Goal: Task Accomplishment & Management: Use online tool/utility

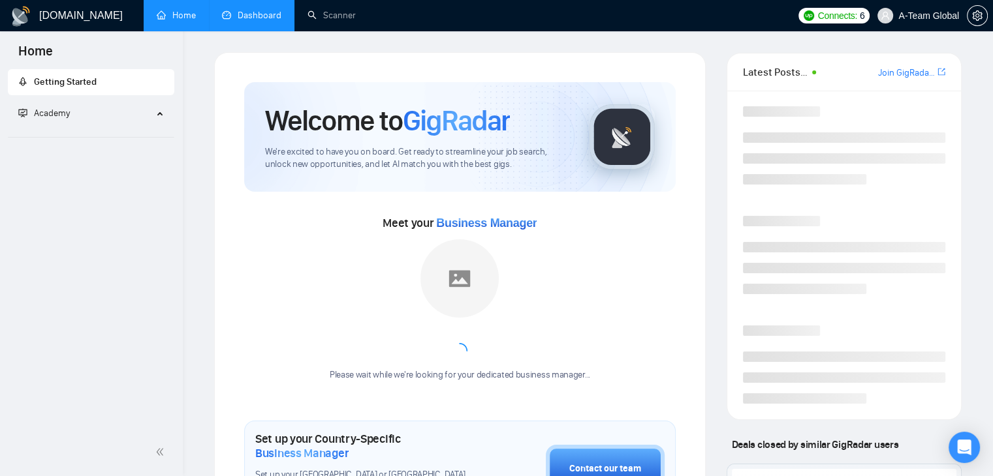
click at [247, 20] on link "Dashboard" at bounding box center [251, 15] width 59 height 11
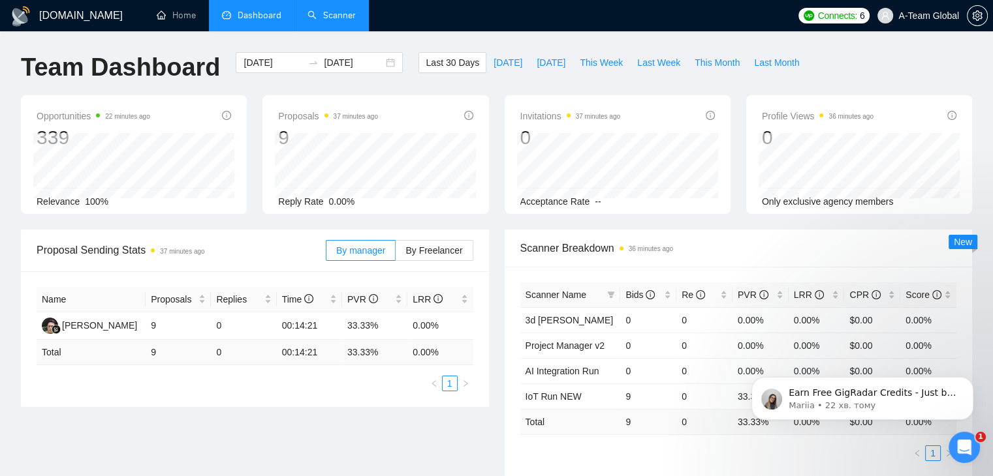
click at [331, 16] on link "Scanner" at bounding box center [331, 15] width 48 height 11
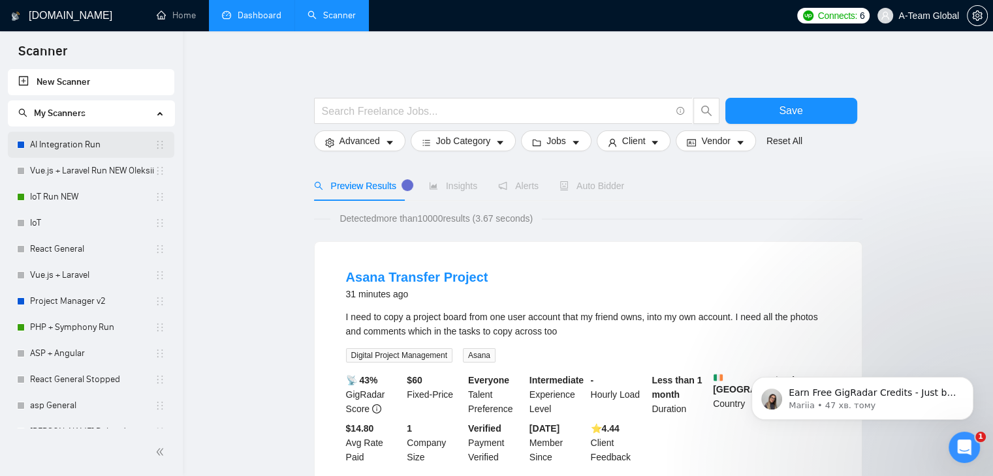
click at [65, 146] on link "AI Integration Run" at bounding box center [92, 145] width 125 height 26
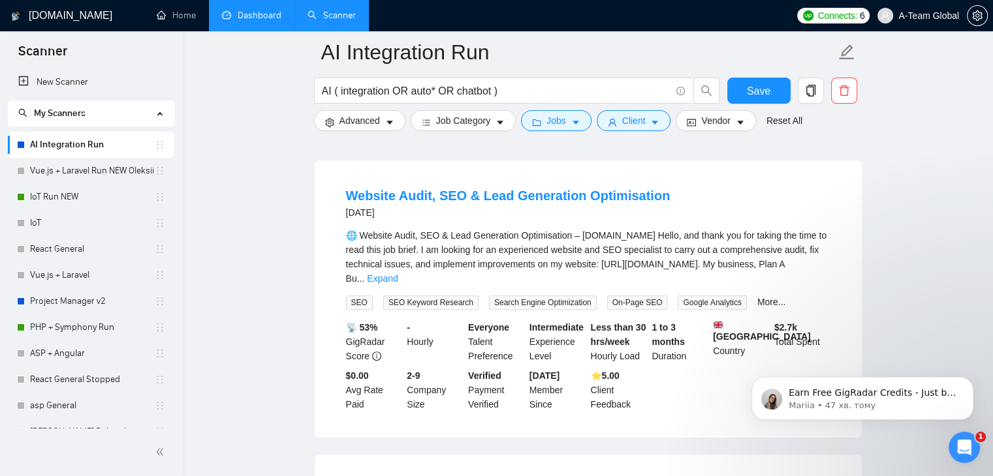
scroll to position [392, 0]
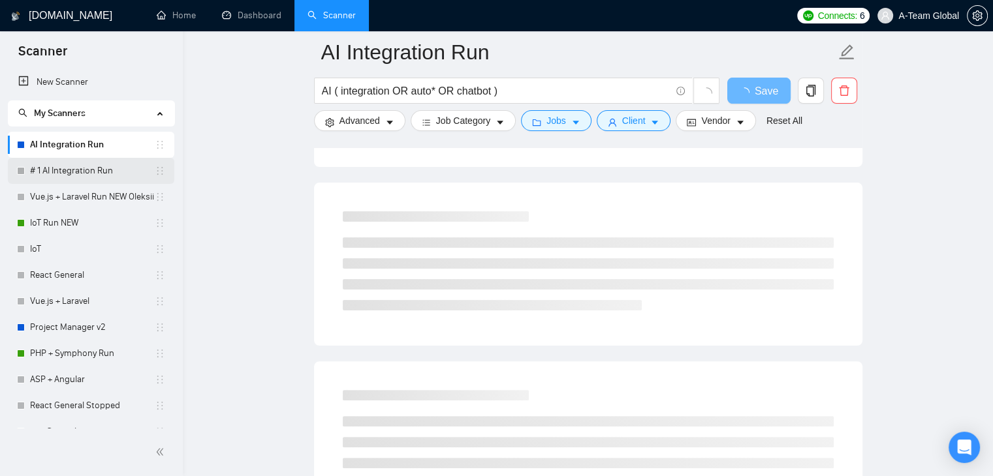
scroll to position [261, 0]
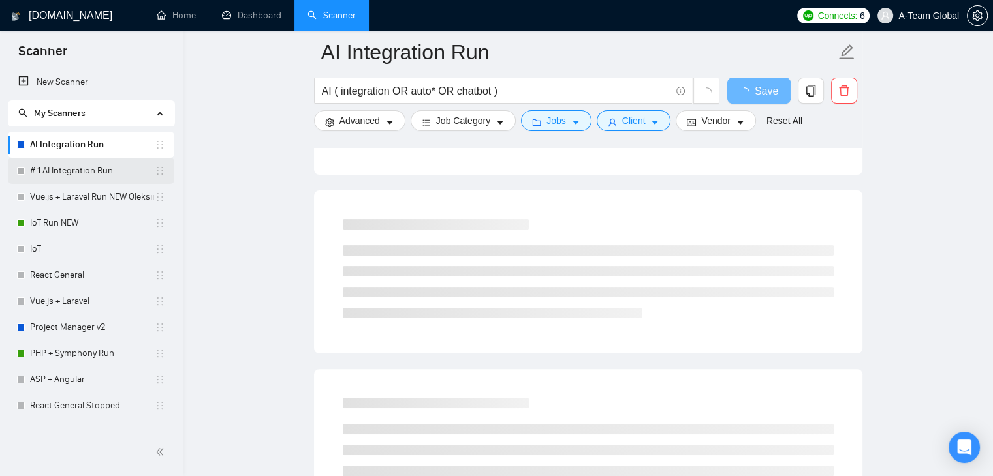
click at [86, 171] on link "# 1 AI Integration Run" at bounding box center [92, 171] width 125 height 26
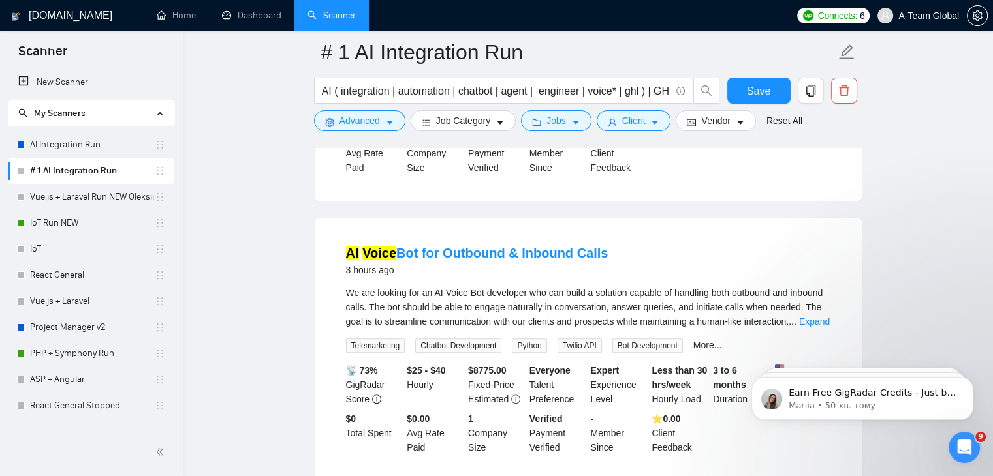
scroll to position [238, 0]
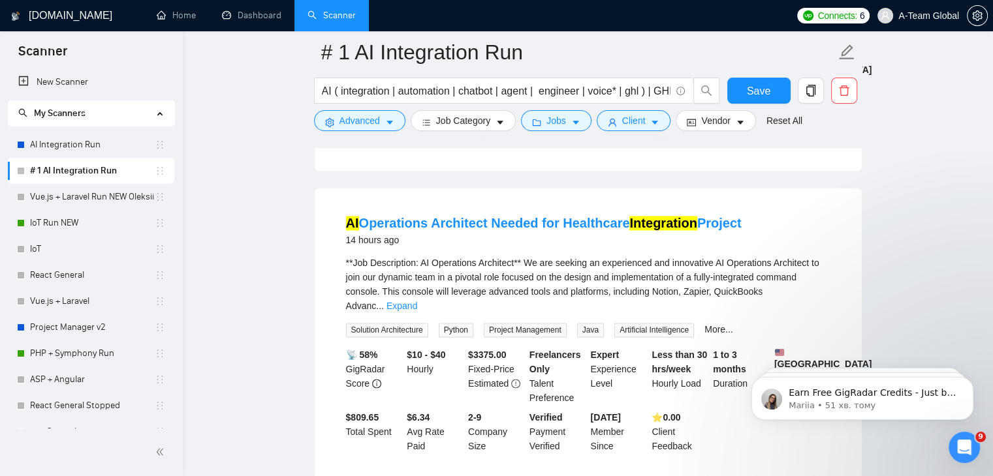
scroll to position [1958, 0]
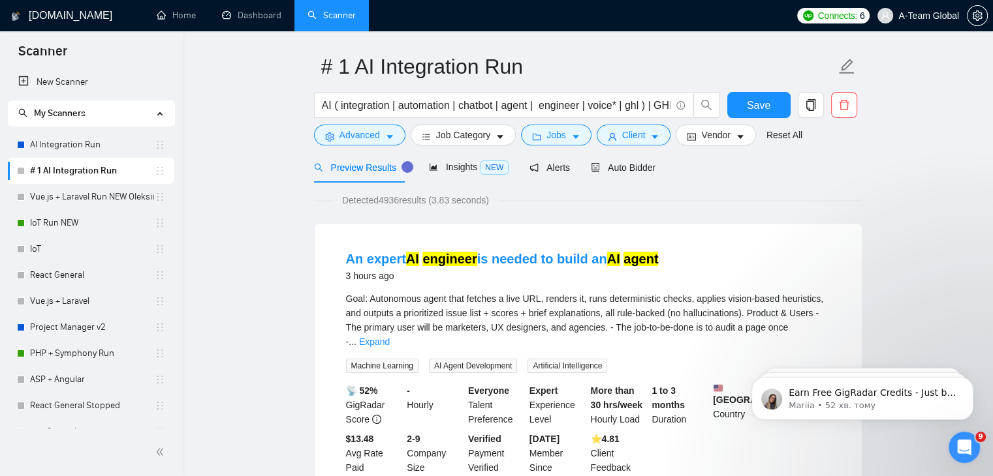
scroll to position [0, 0]
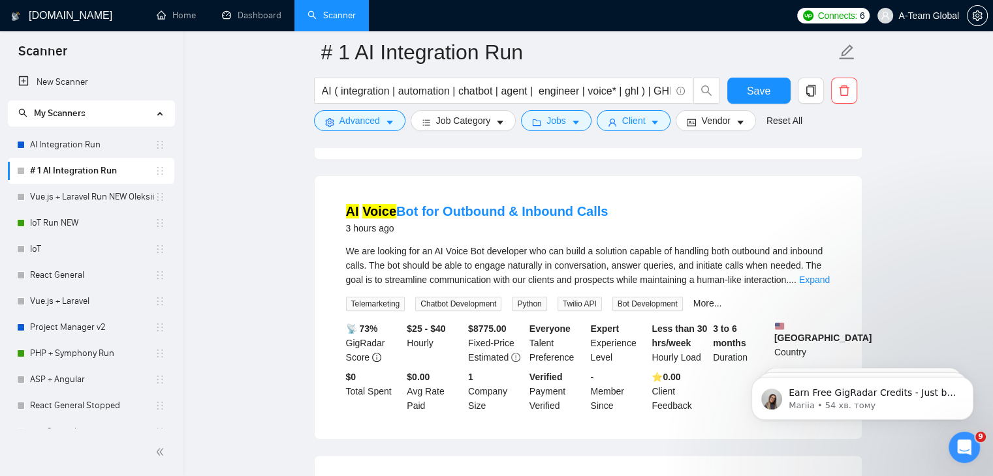
scroll to position [522, 0]
